Goal: Transaction & Acquisition: Book appointment/travel/reservation

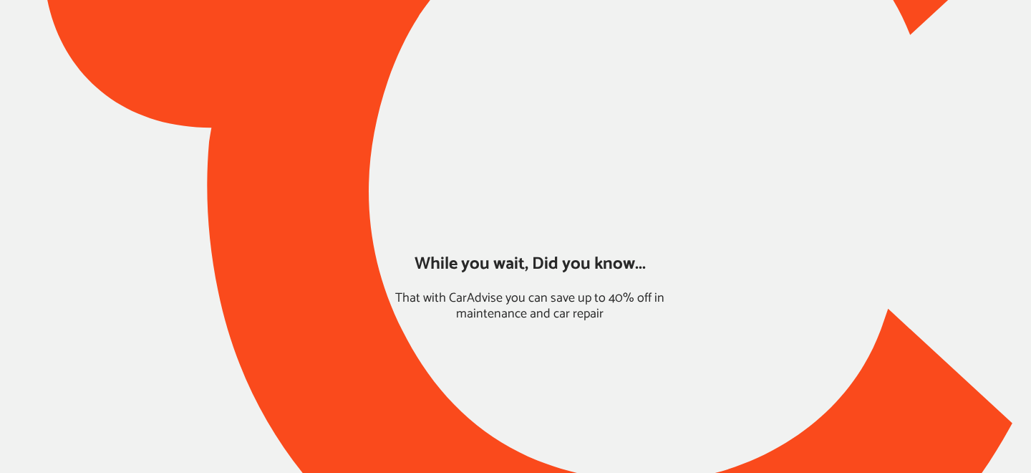
type input "*****"
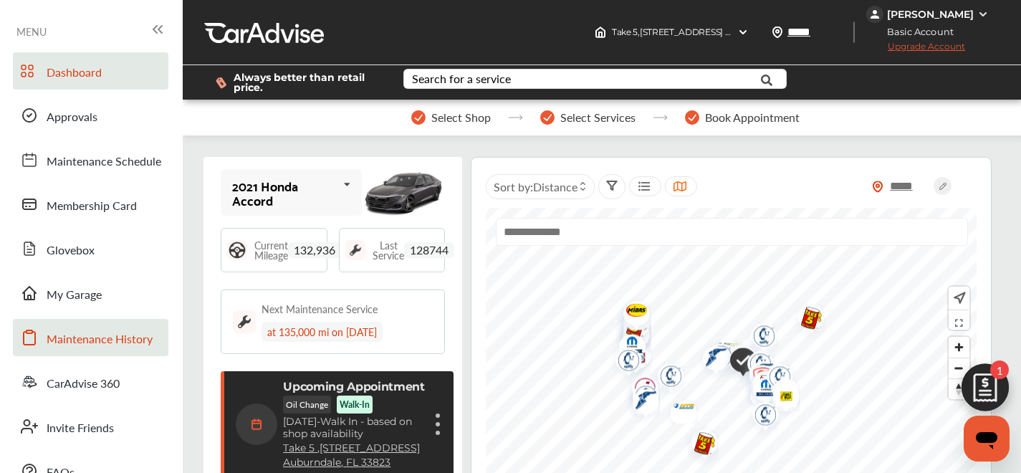
click at [120, 330] on span "Maintenance History" at bounding box center [100, 339] width 106 height 19
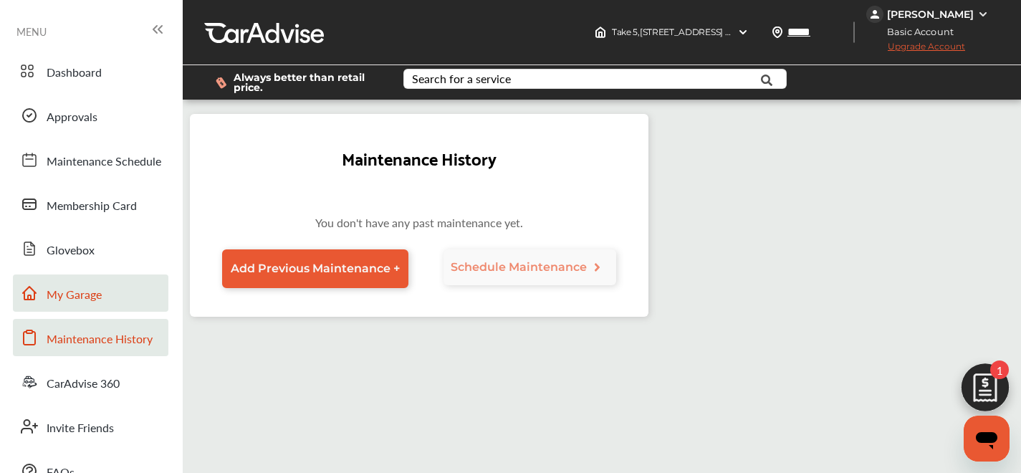
click at [118, 297] on link "My Garage" at bounding box center [90, 292] width 155 height 37
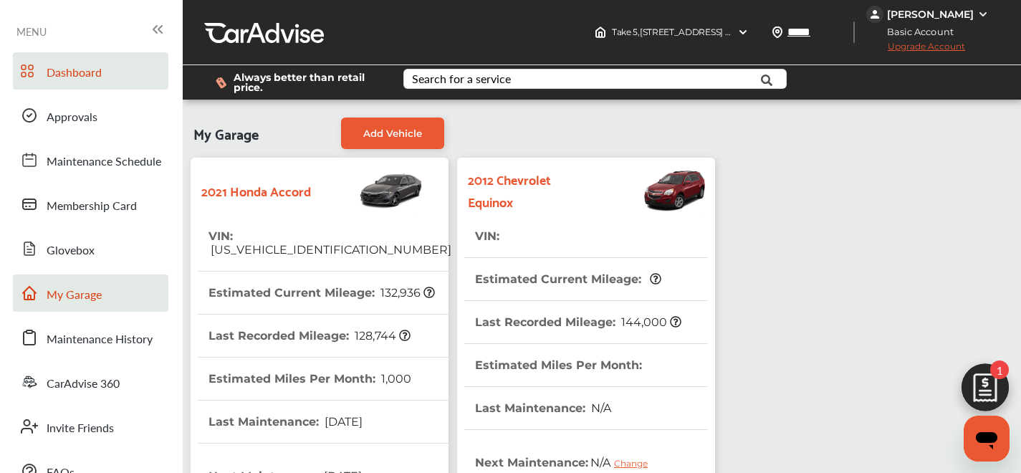
click at [87, 85] on link "Dashboard" at bounding box center [90, 70] width 155 height 37
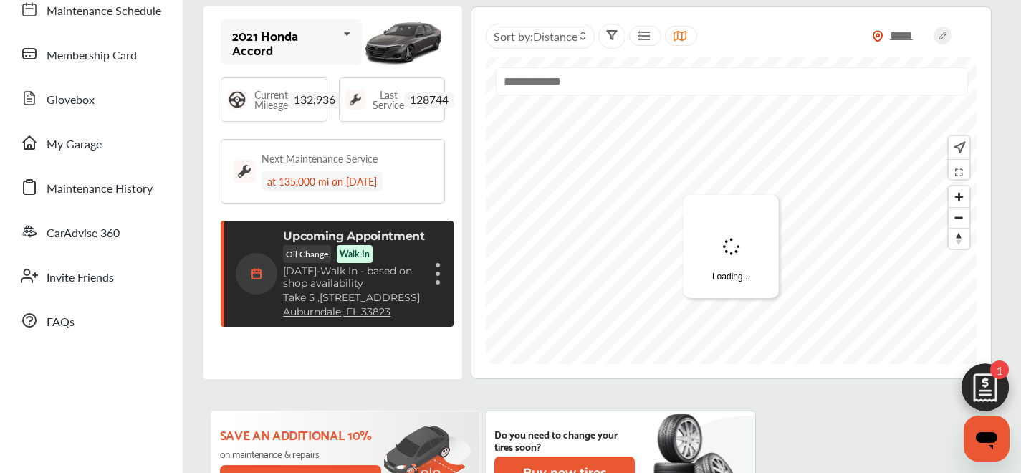
scroll to position [153, 0]
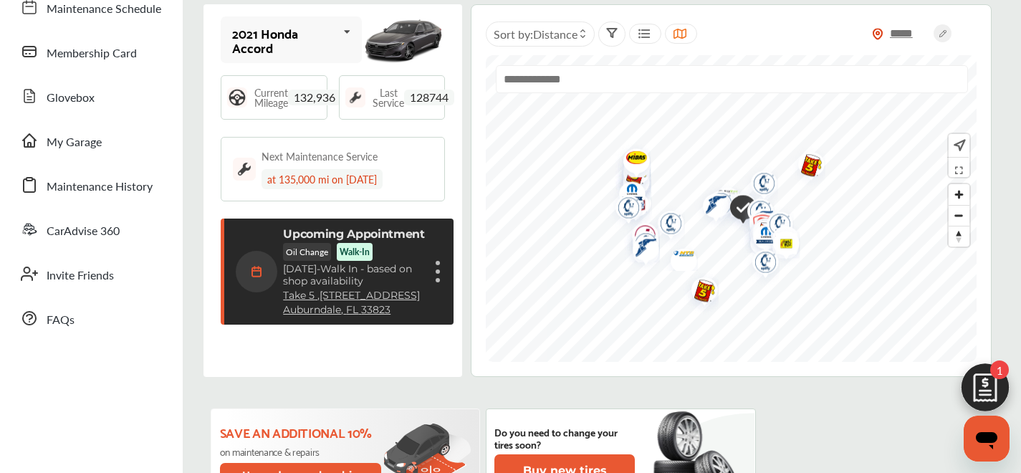
click at [427, 269] on div "Upcoming Appointment Oil Change Walk-In [DATE] - Walk In - based on shop availa…" at bounding box center [339, 271] width 206 height 89
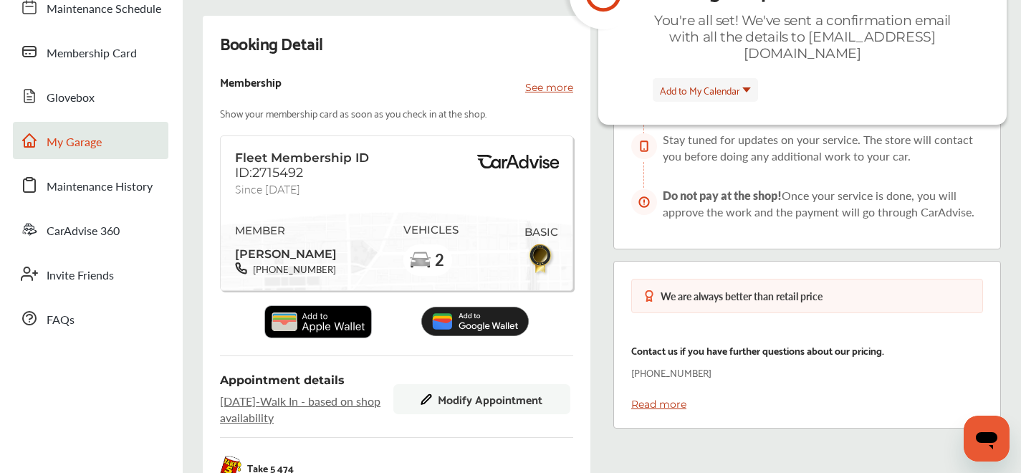
click at [88, 138] on span "My Garage" at bounding box center [74, 142] width 55 height 19
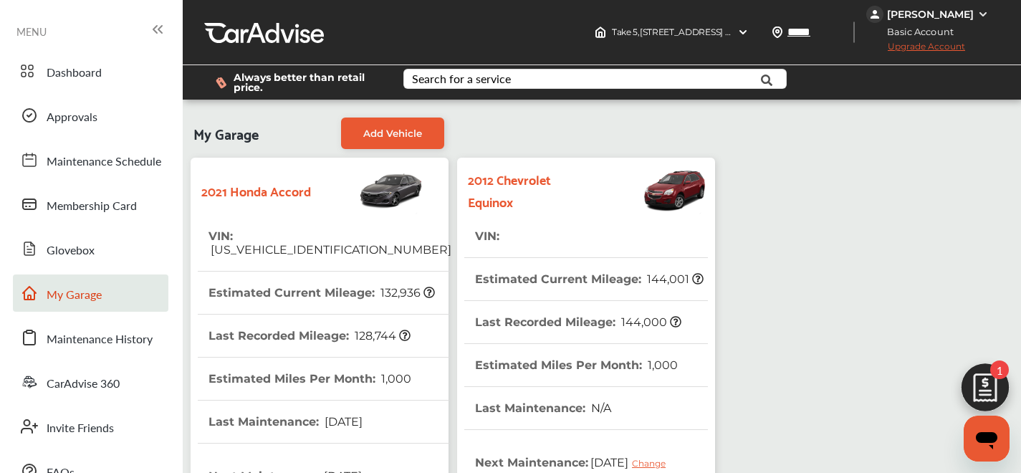
scroll to position [440, 0]
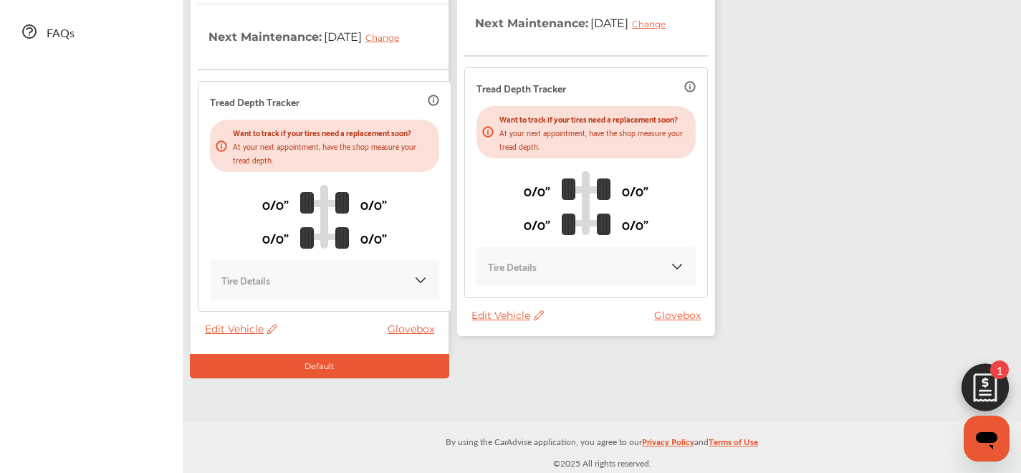
click at [507, 321] on span "Edit Vehicle" at bounding box center [507, 315] width 72 height 13
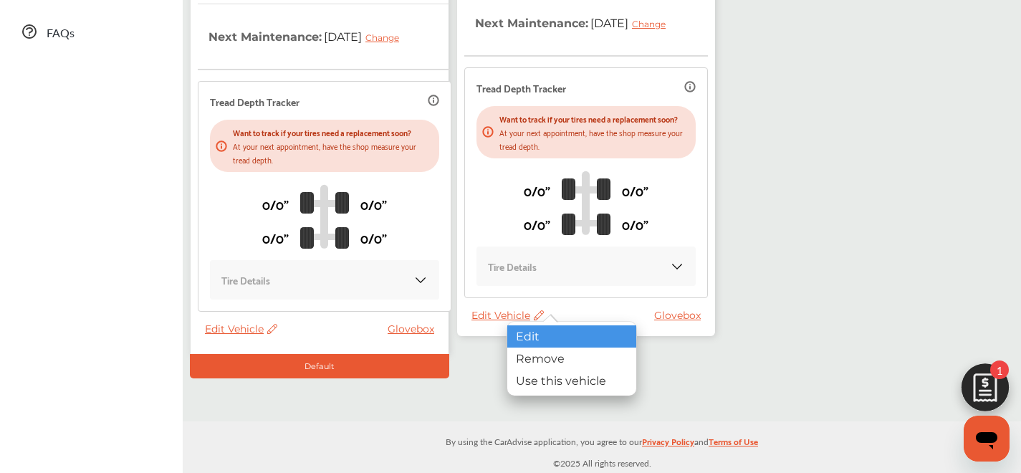
click at [571, 342] on div "Edit" at bounding box center [571, 336] width 129 height 22
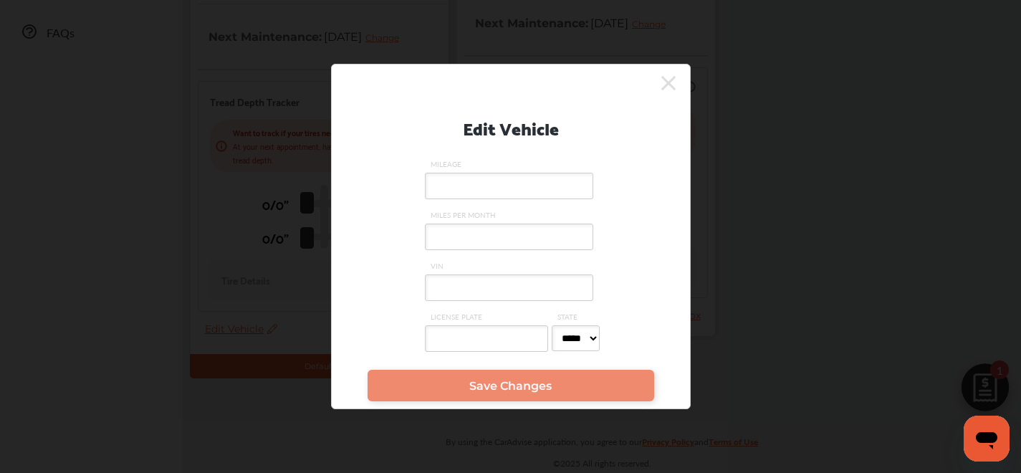
click at [467, 290] on input "VIN" at bounding box center [509, 287] width 168 height 26
paste input "**********"
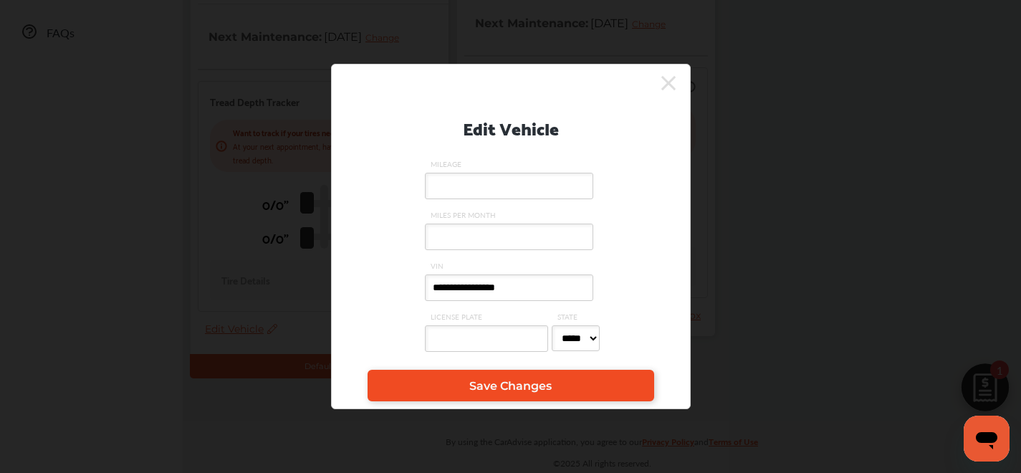
type input "**********"
click at [456, 386] on link "Save Changes" at bounding box center [510, 386] width 286 height 32
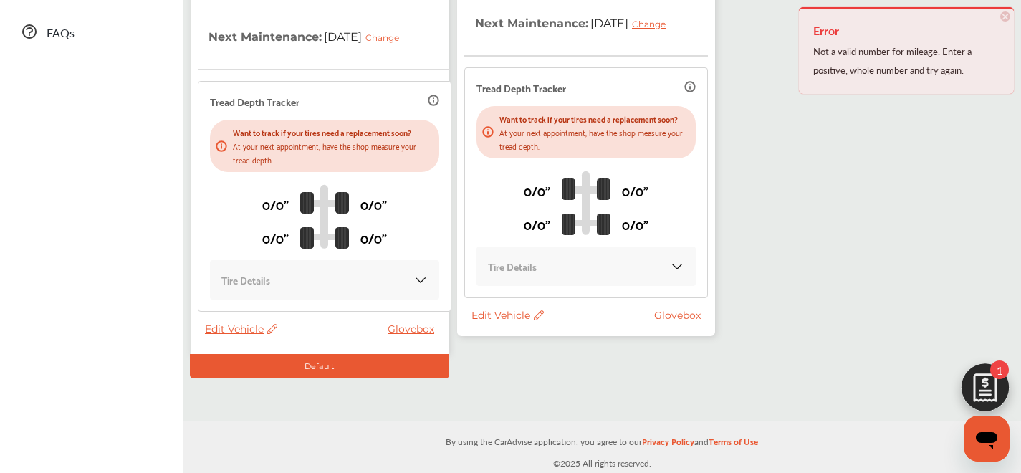
click at [499, 322] on span "Edit Vehicle" at bounding box center [507, 315] width 72 height 13
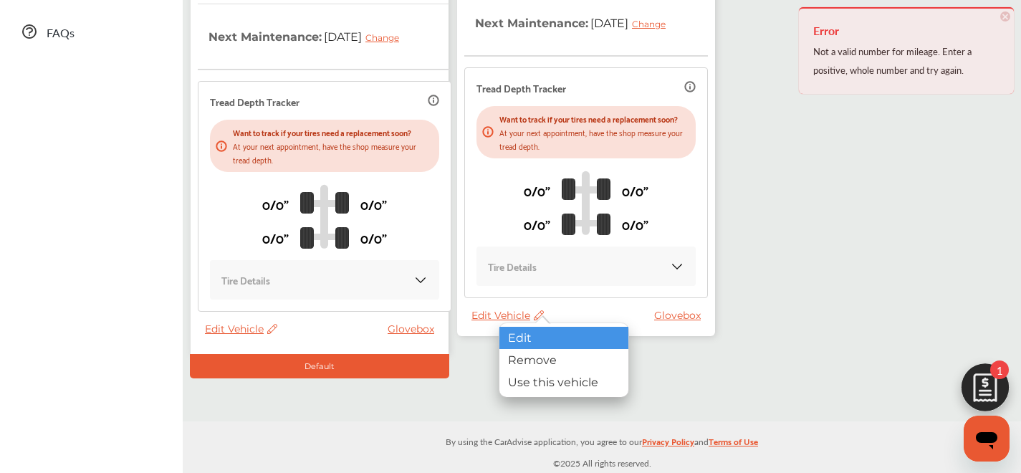
click at [511, 335] on div "Edit" at bounding box center [563, 338] width 129 height 22
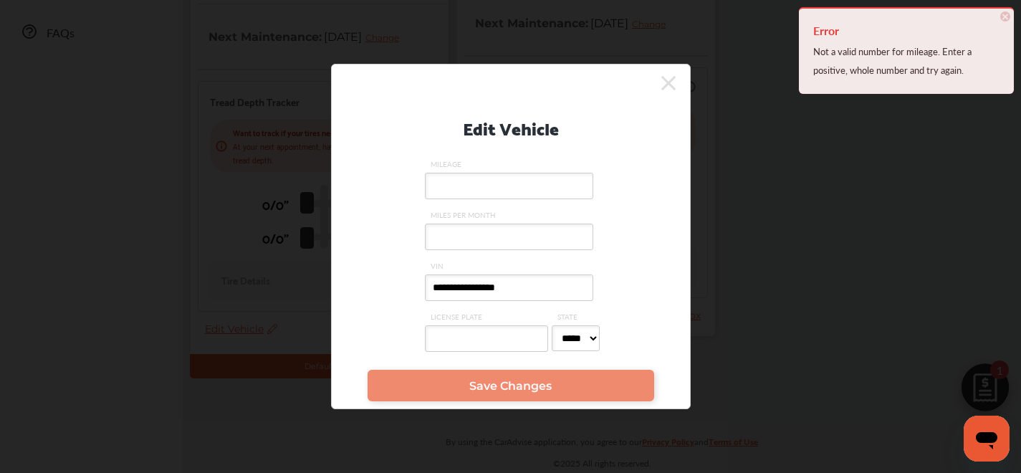
click at [513, 337] on input "LICENSE PLATE" at bounding box center [486, 338] width 123 height 26
click at [519, 190] on input "MILEAGE" at bounding box center [509, 186] width 168 height 26
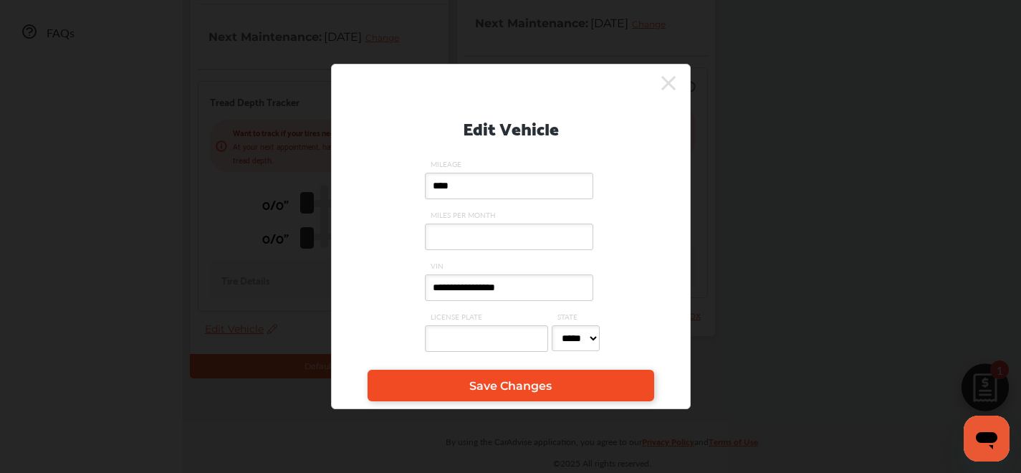
type input "****"
click at [435, 383] on link "Save Changes" at bounding box center [510, 386] width 286 height 32
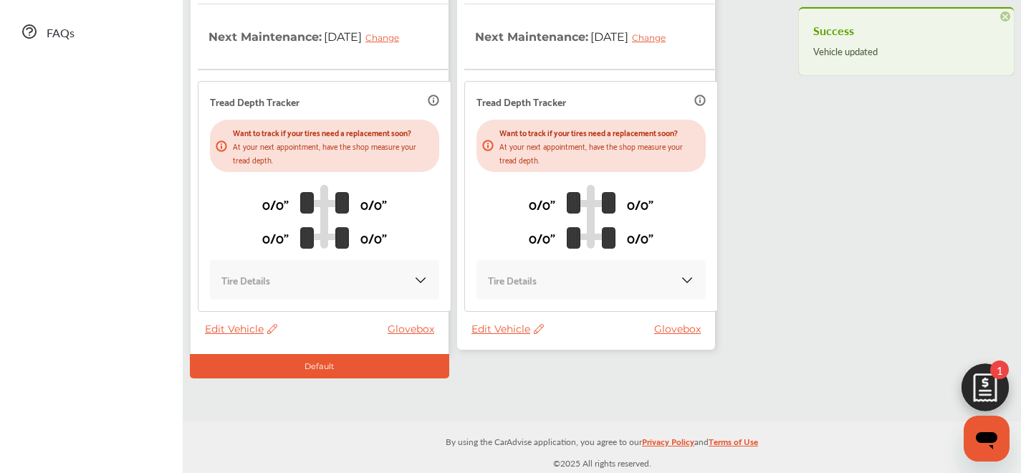
scroll to position [0, 0]
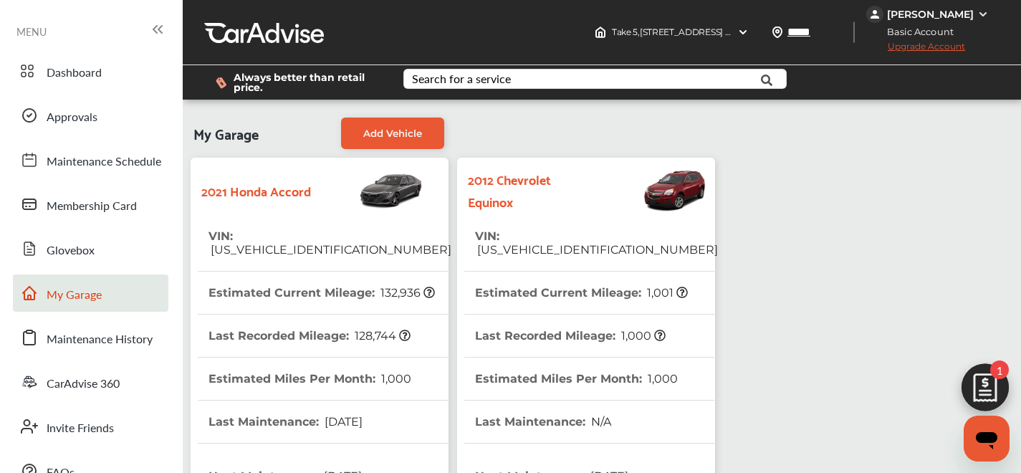
click at [532, 221] on th "VIN : [US_VEHICLE_IDENTIFICATION_NUMBER]" at bounding box center [596, 243] width 243 height 56
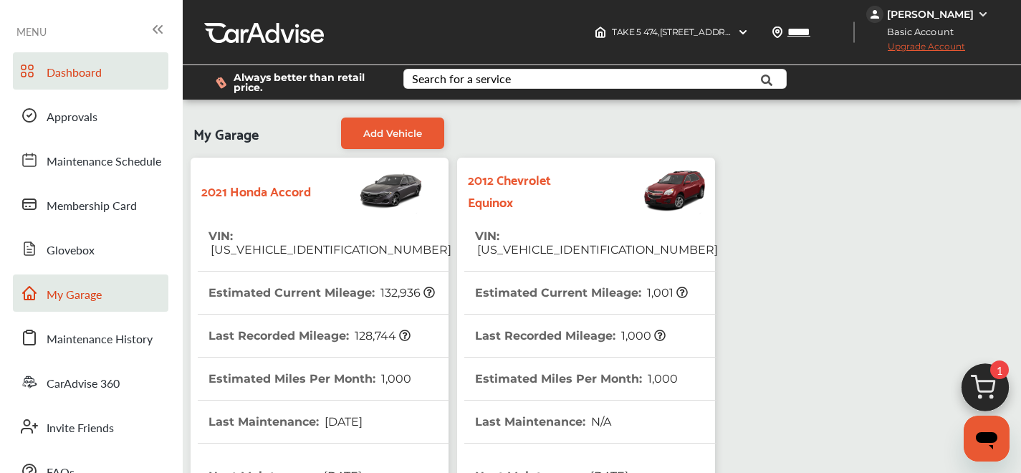
click at [69, 67] on span "Dashboard" at bounding box center [74, 73] width 55 height 19
click at [595, 271] on th "Estimated Current Mileage : 1,001" at bounding box center [581, 292] width 213 height 42
drag, startPoint x: 592, startPoint y: 236, endPoint x: 564, endPoint y: 232, distance: 28.3
click at [591, 243] on span "[US_VEHICLE_IDENTIFICATION_NUMBER]" at bounding box center [596, 250] width 243 height 14
click at [124, 82] on link "Dashboard" at bounding box center [90, 70] width 155 height 37
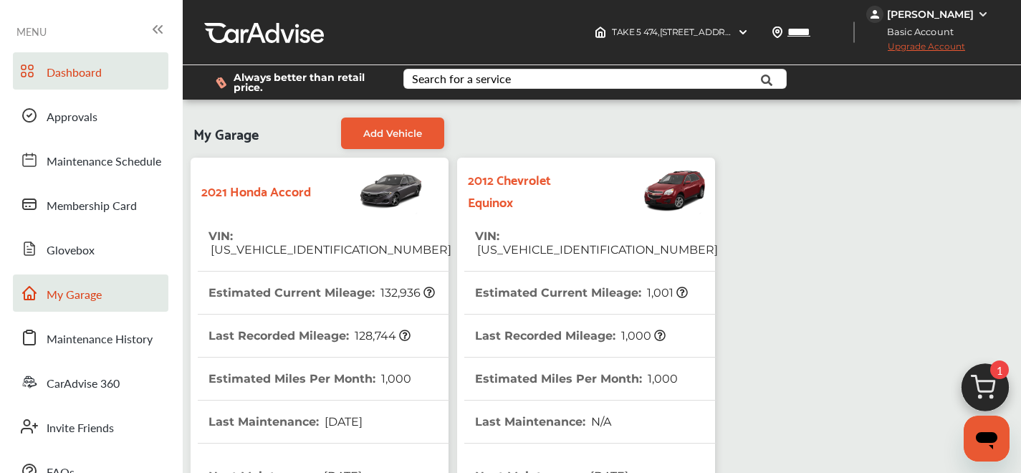
click at [73, 83] on link "Dashboard" at bounding box center [90, 70] width 155 height 37
click at [536, 243] on span "[US_VEHICLE_IDENTIFICATION_NUMBER]" at bounding box center [596, 250] width 243 height 14
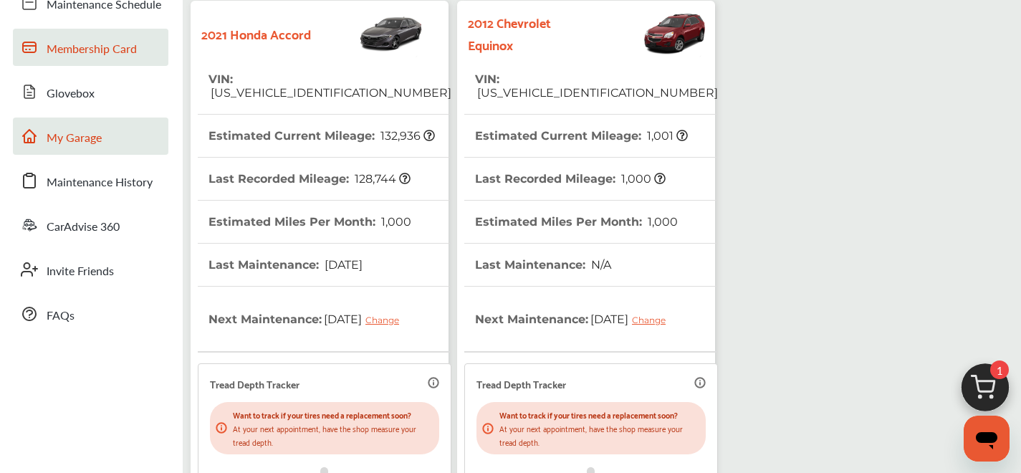
scroll to position [0, 0]
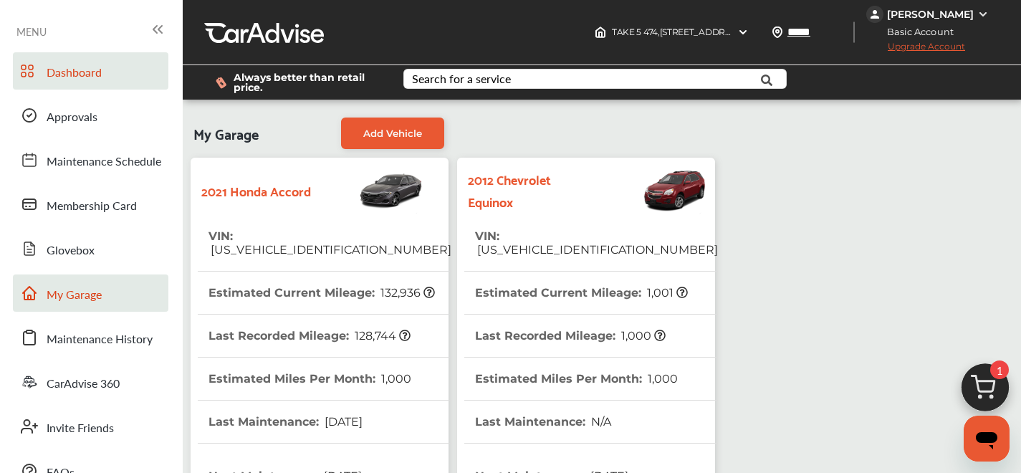
click at [42, 89] on link "Dashboard" at bounding box center [90, 70] width 155 height 37
click at [42, 84] on link "Dashboard" at bounding box center [90, 70] width 155 height 37
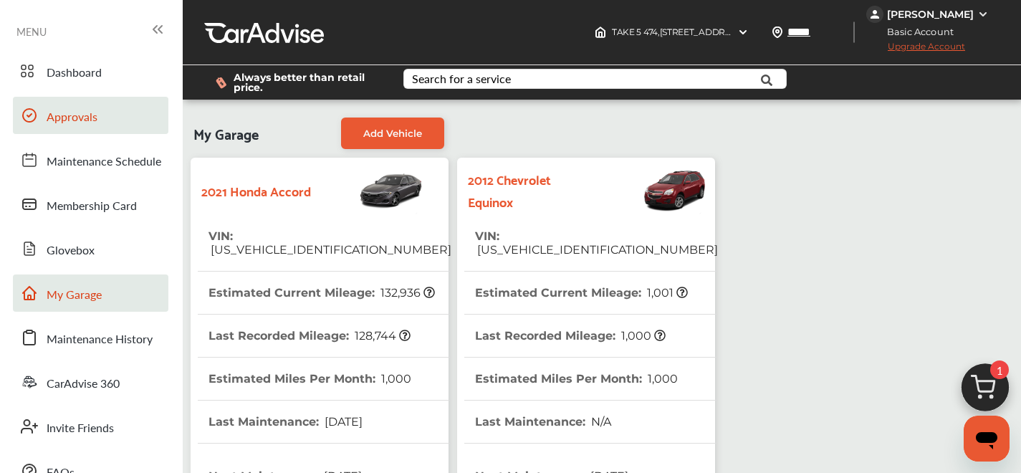
click at [50, 107] on link "Approvals" at bounding box center [90, 115] width 155 height 37
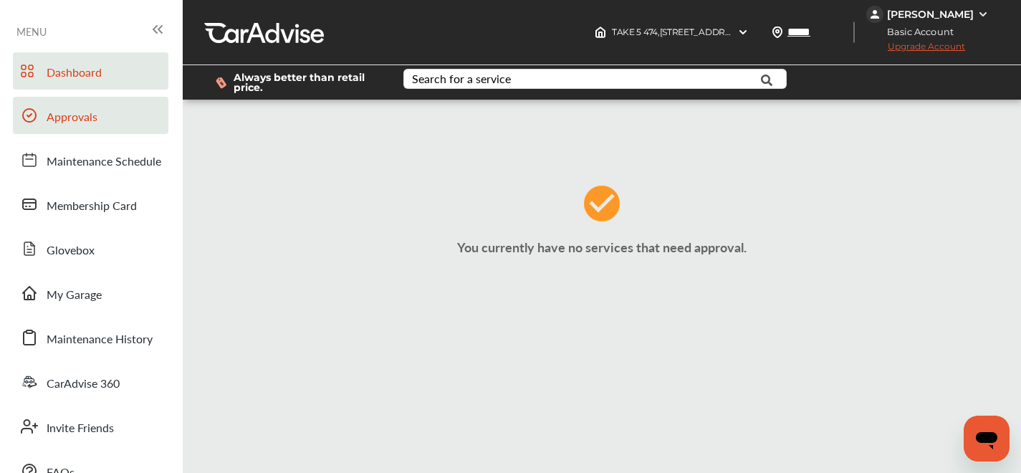
click at [72, 77] on span "Dashboard" at bounding box center [74, 73] width 55 height 19
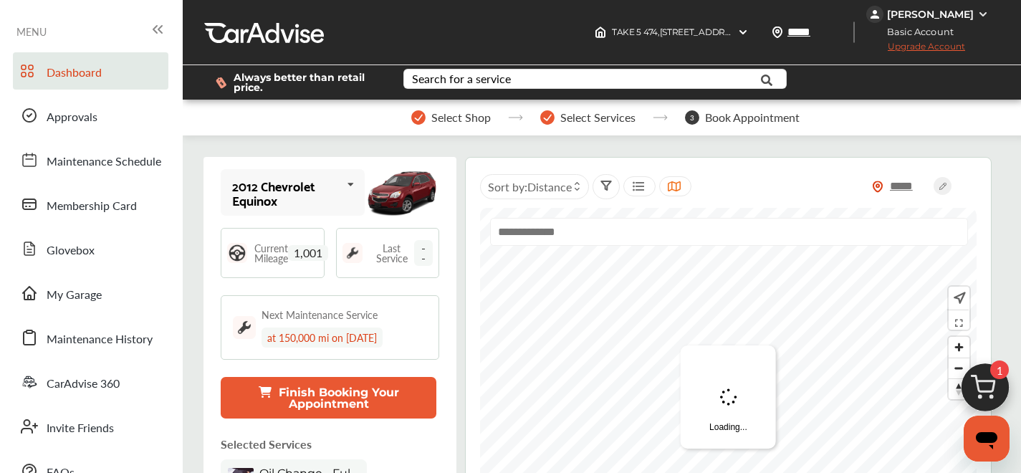
click at [303, 399] on button "Finish Booking Your Appointment" at bounding box center [329, 398] width 216 height 42
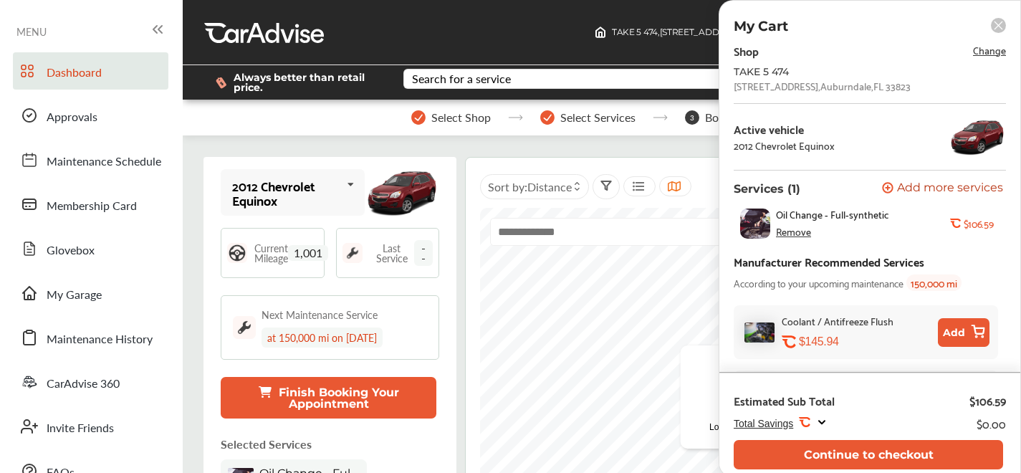
scroll to position [6, 0]
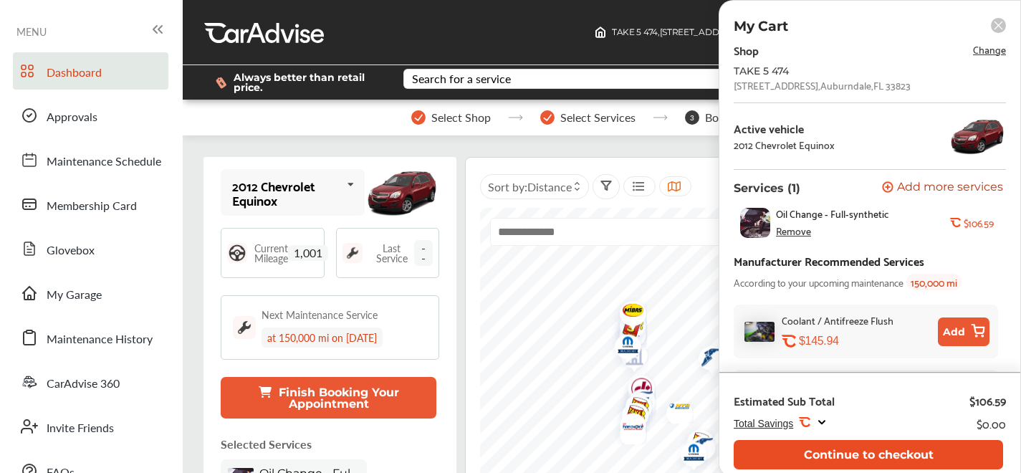
click at [896, 450] on button "Continue to checkout" at bounding box center [867, 454] width 269 height 29
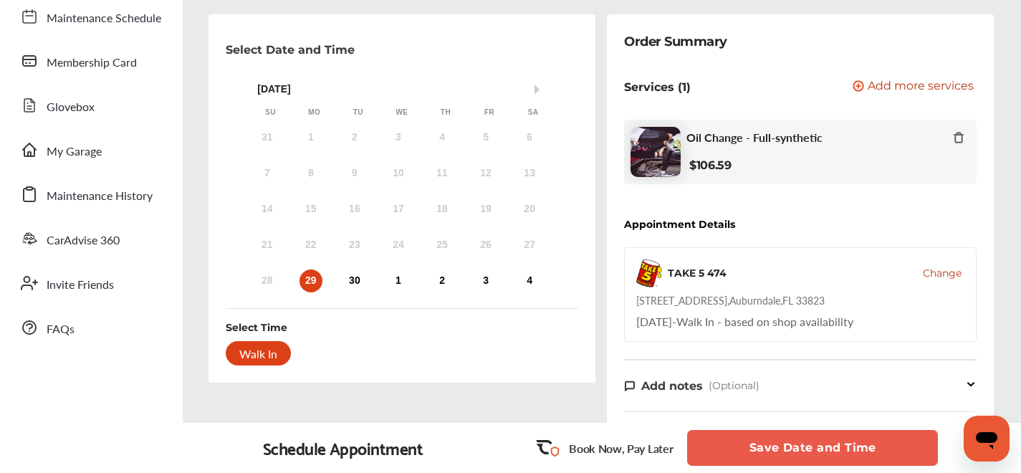
scroll to position [149, 0]
